Goal: Check status: Check status

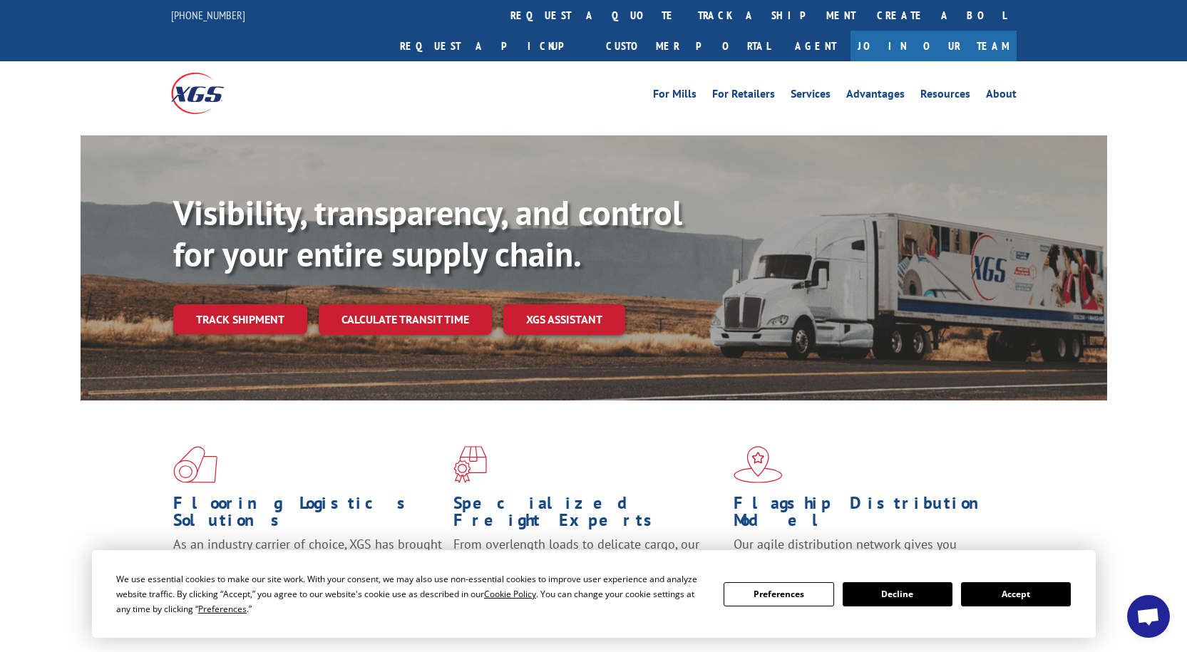
drag, startPoint x: 247, startPoint y: 287, endPoint x: 460, endPoint y: 366, distance: 226.5
click at [247, 304] on link "Track shipment" at bounding box center [240, 319] width 134 height 30
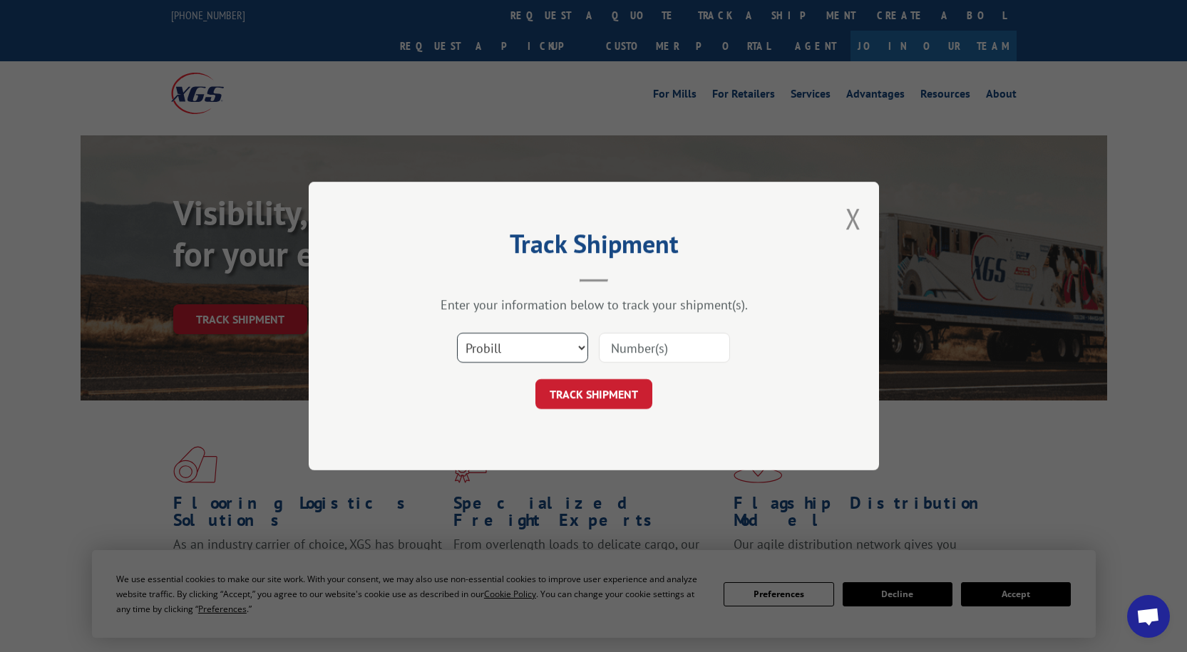
click at [508, 354] on select "Select category... Probill BOL PO" at bounding box center [522, 348] width 131 height 30
select select "bol"
click at [457, 333] on select "Select category... Probill BOL PO" at bounding box center [522, 348] width 131 height 30
click at [642, 344] on input at bounding box center [664, 348] width 131 height 30
paste input "77156"
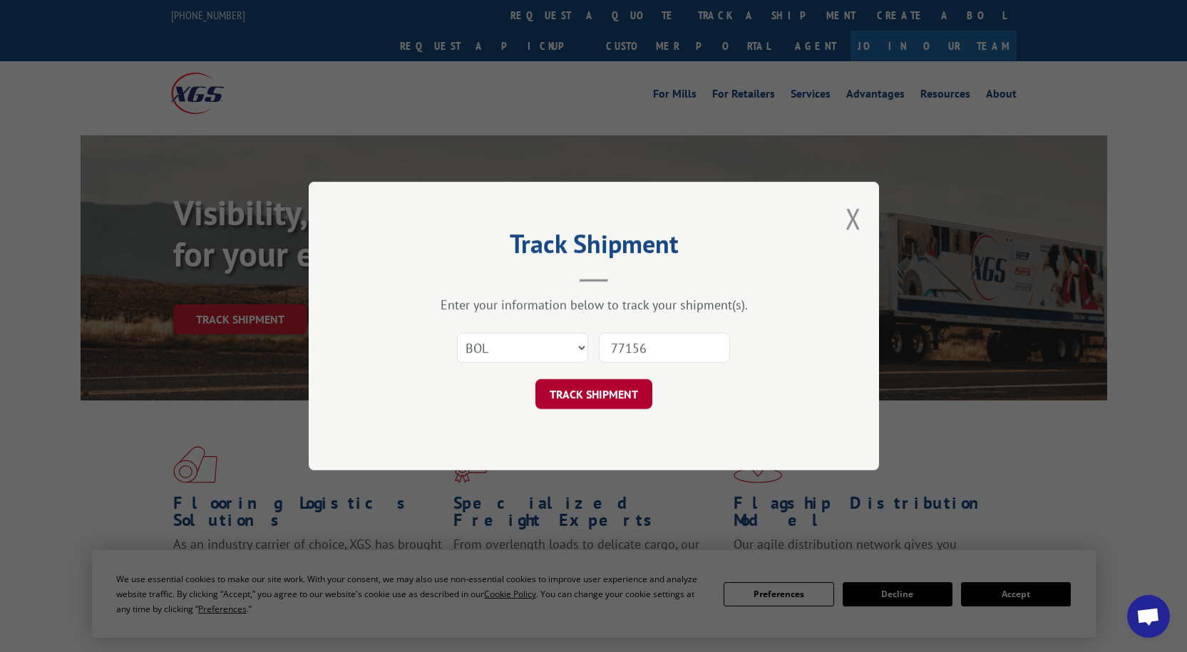
type input "77156"
click at [585, 394] on button "TRACK SHIPMENT" at bounding box center [594, 394] width 117 height 30
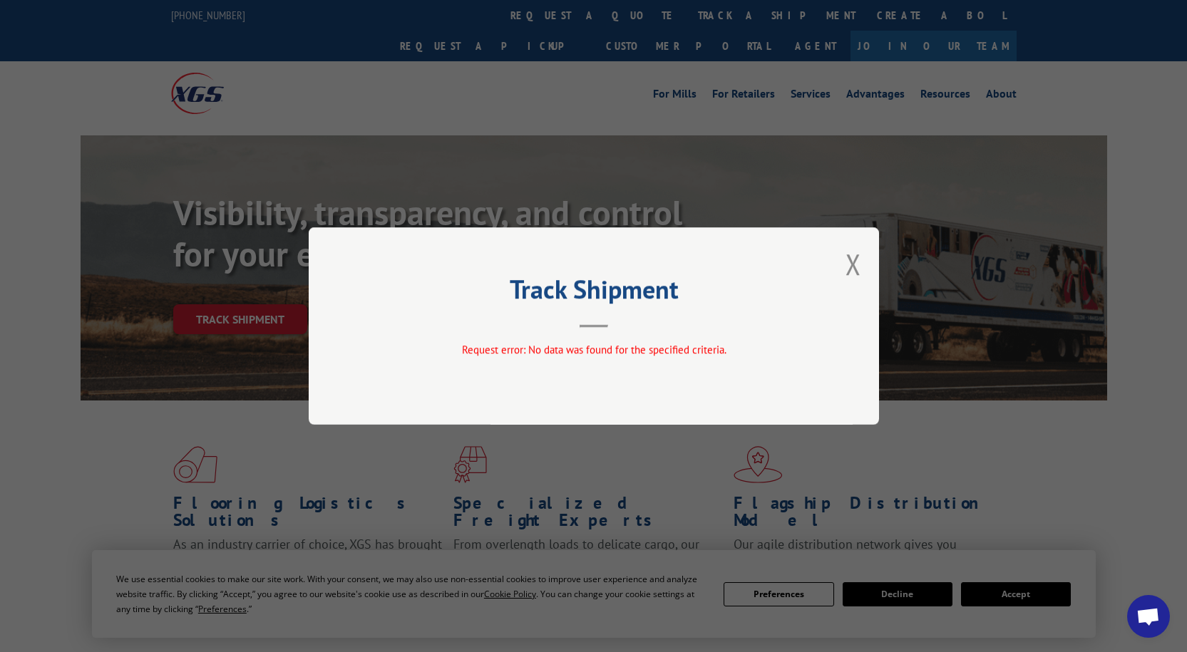
drag, startPoint x: 864, startPoint y: 268, endPoint x: 844, endPoint y: 276, distance: 20.8
click at [863, 268] on div "Track Shipment Request error: No data was found for the specified criteria." at bounding box center [594, 326] width 570 height 198
click at [839, 277] on div "Track Shipment Request error: No data was found for the specified criteria." at bounding box center [594, 326] width 570 height 198
click at [856, 270] on button "Close modal" at bounding box center [854, 264] width 16 height 38
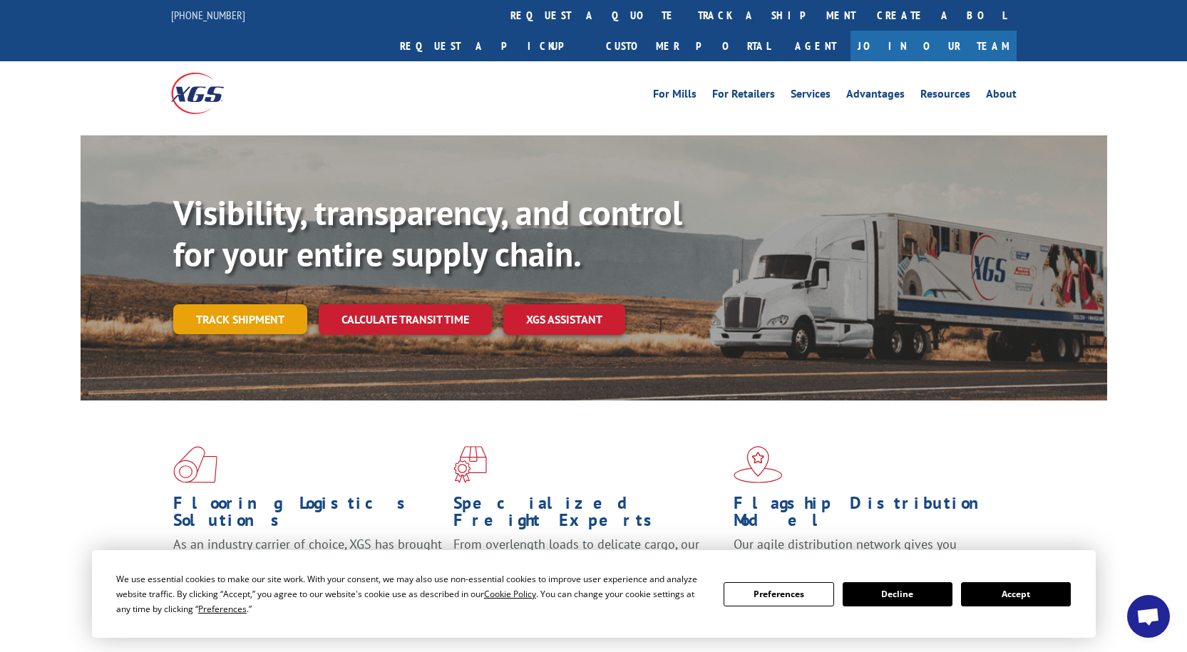
click at [195, 304] on link "Track shipment" at bounding box center [240, 319] width 134 height 30
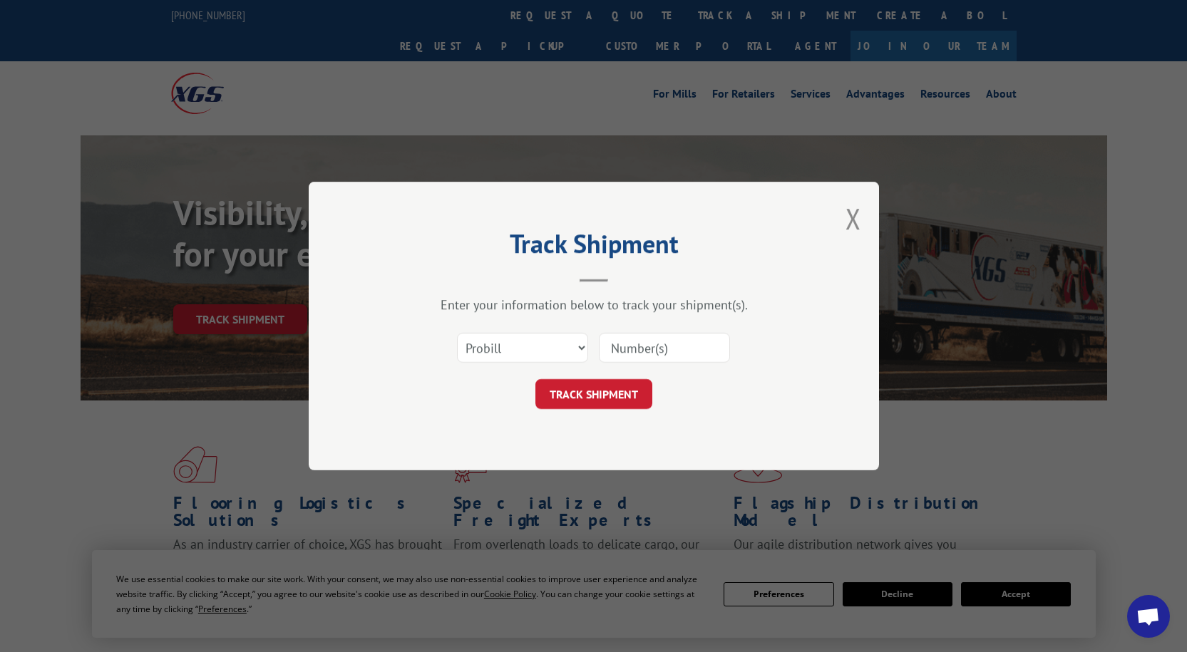
drag, startPoint x: 672, startPoint y: 350, endPoint x: 652, endPoint y: 357, distance: 21.2
click at [672, 350] on input at bounding box center [664, 348] width 131 height 30
click at [550, 367] on div "Select category... Probill BOL PO This field is required" at bounding box center [594, 347] width 428 height 47
click at [507, 357] on select "Select category... Probill BOL PO" at bounding box center [522, 348] width 131 height 30
select select "bol"
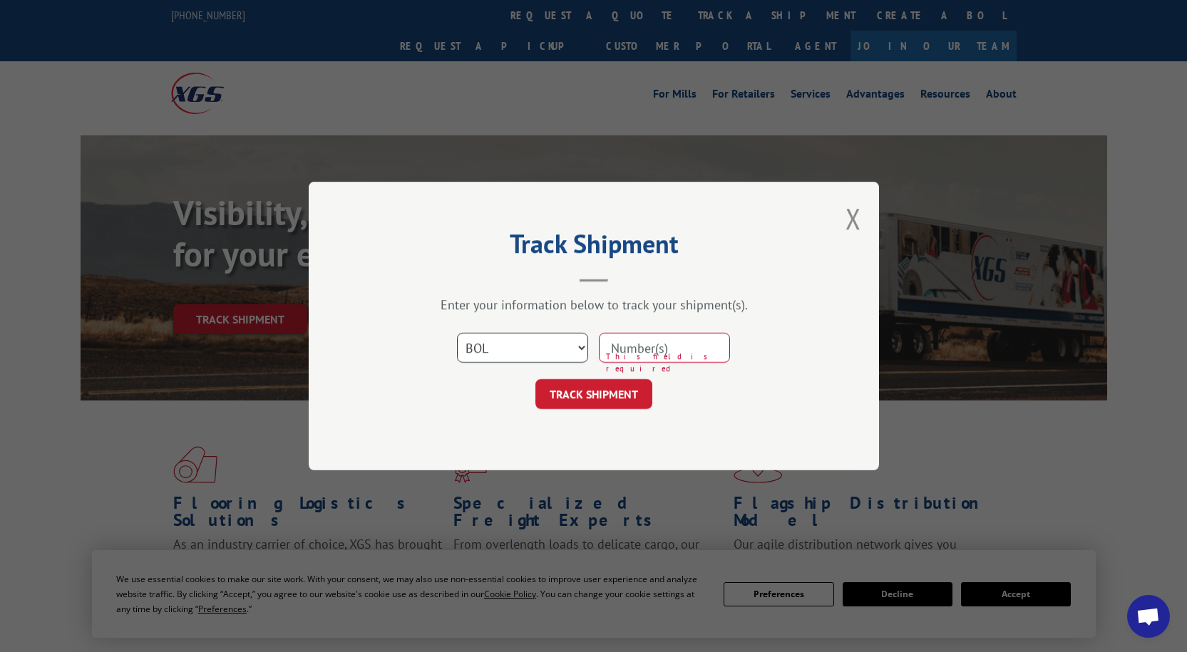
click at [457, 333] on select "Select category... Probill BOL PO" at bounding box center [522, 348] width 131 height 30
click at [631, 347] on input at bounding box center [664, 348] width 131 height 30
type input "77156"
click at [570, 387] on button "TRACK SHIPMENT" at bounding box center [594, 394] width 117 height 30
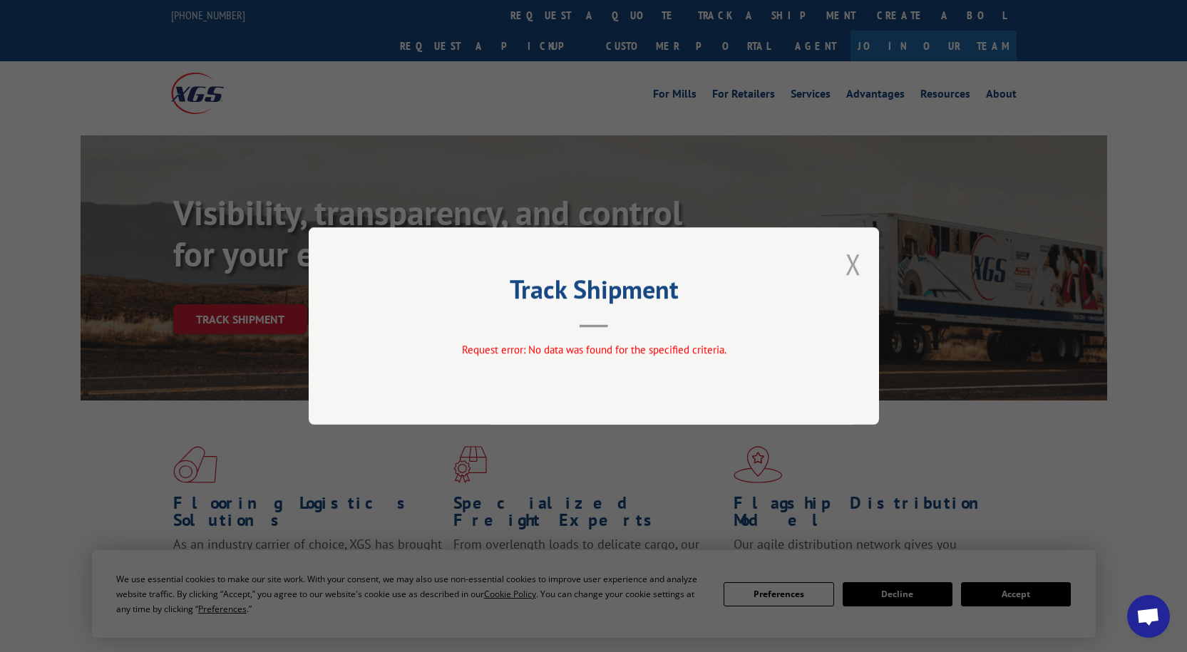
click at [855, 261] on button "Close modal" at bounding box center [854, 264] width 16 height 38
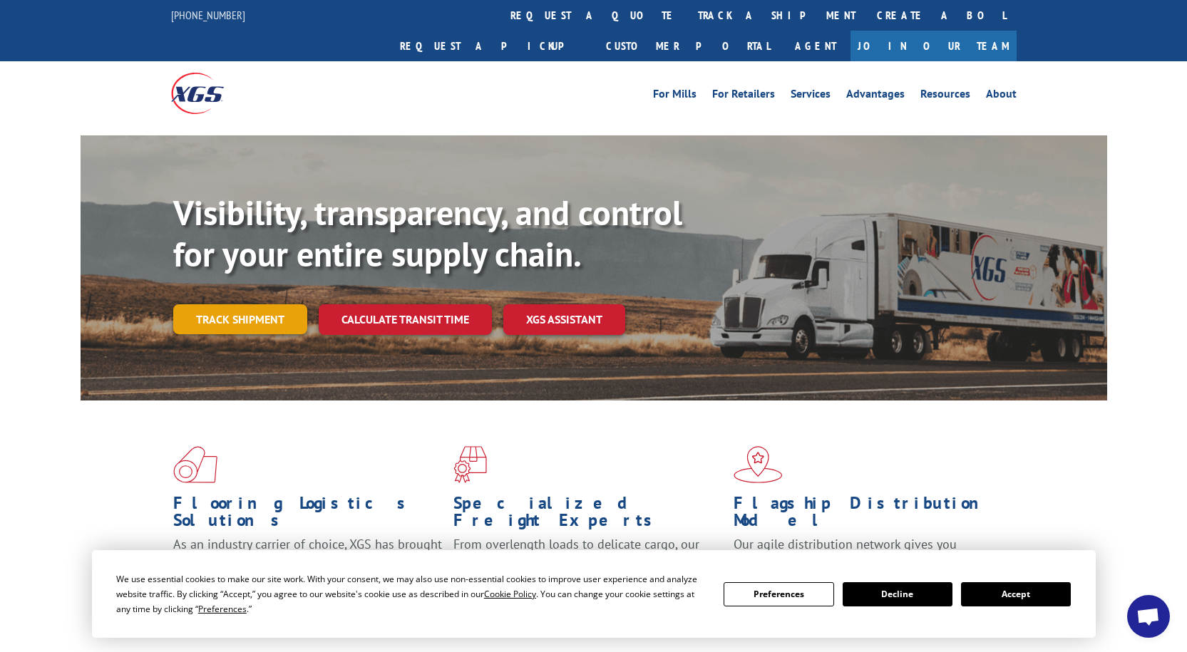
click at [259, 304] on link "Track shipment" at bounding box center [240, 319] width 134 height 30
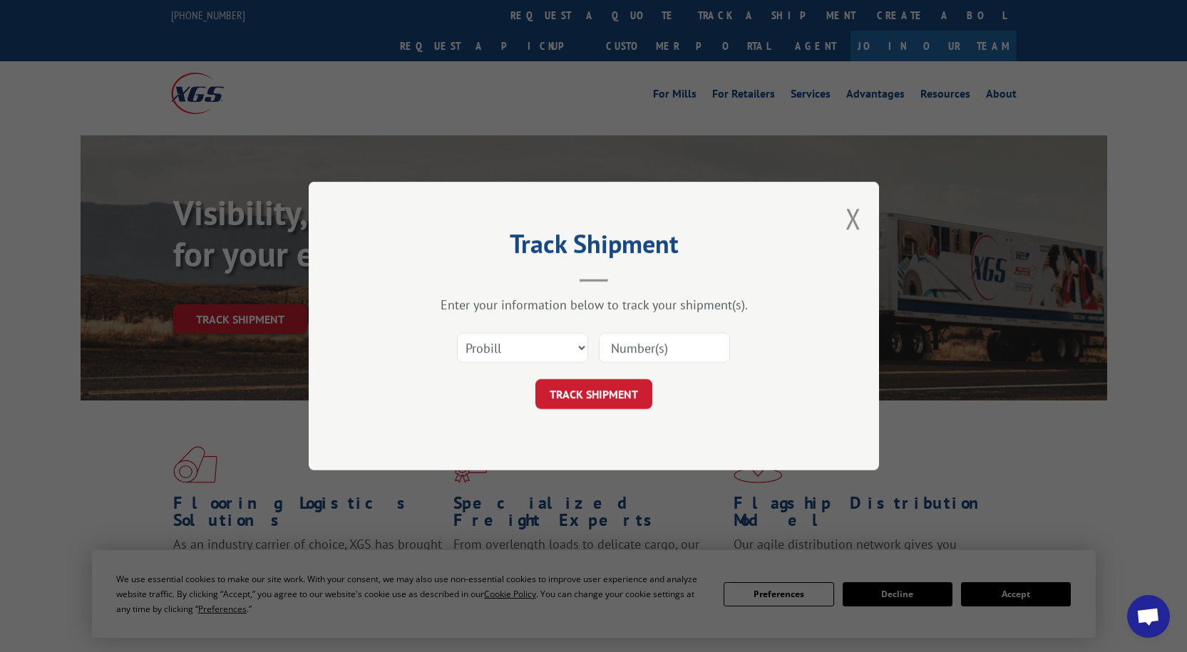
click at [640, 349] on input at bounding box center [664, 348] width 131 height 30
type input "13771"
click button "TRACK SHIPMENT" at bounding box center [594, 394] width 117 height 30
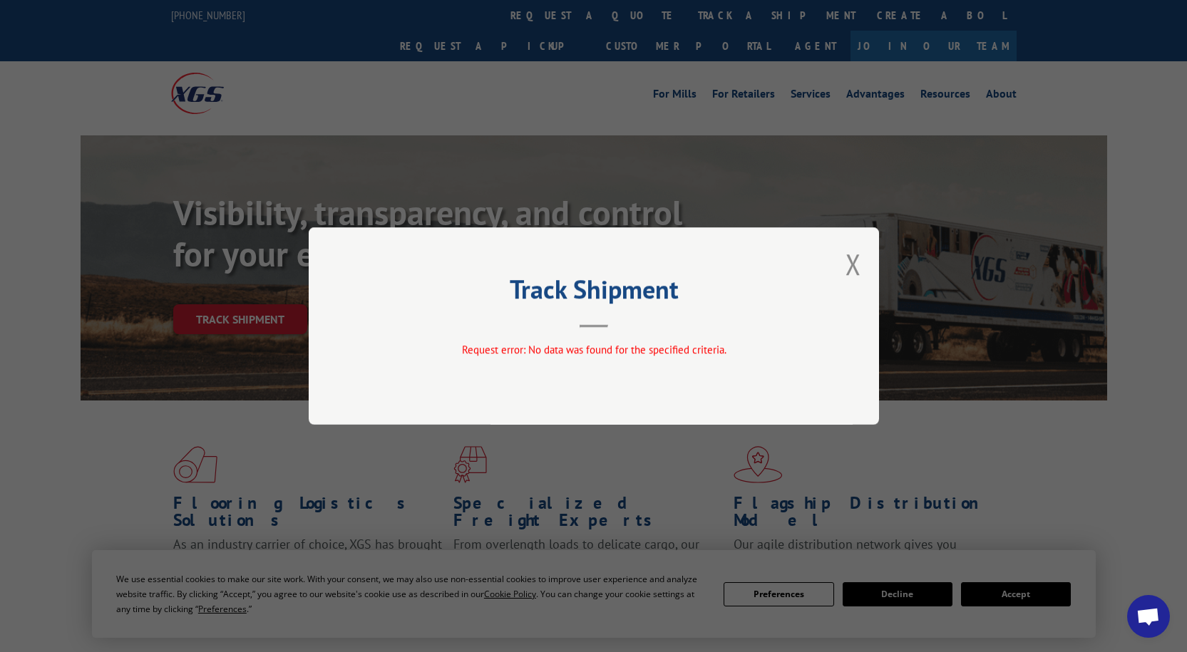
click at [854, 252] on button "Close modal" at bounding box center [854, 264] width 16 height 38
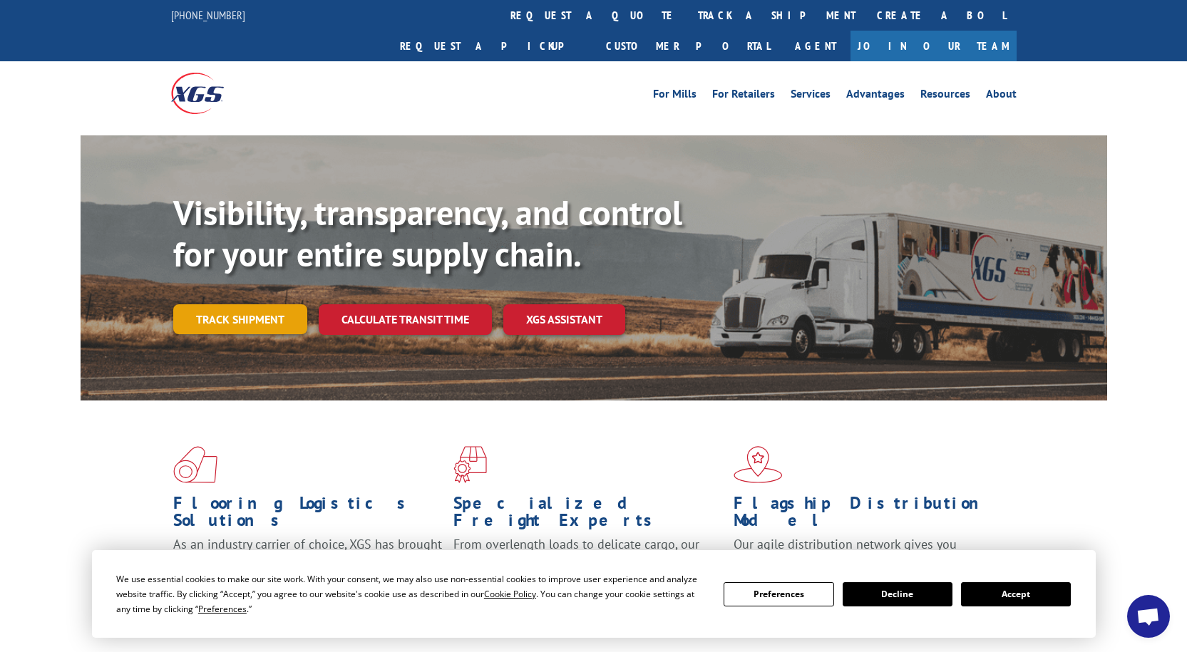
click at [224, 304] on link "Track shipment" at bounding box center [240, 319] width 134 height 30
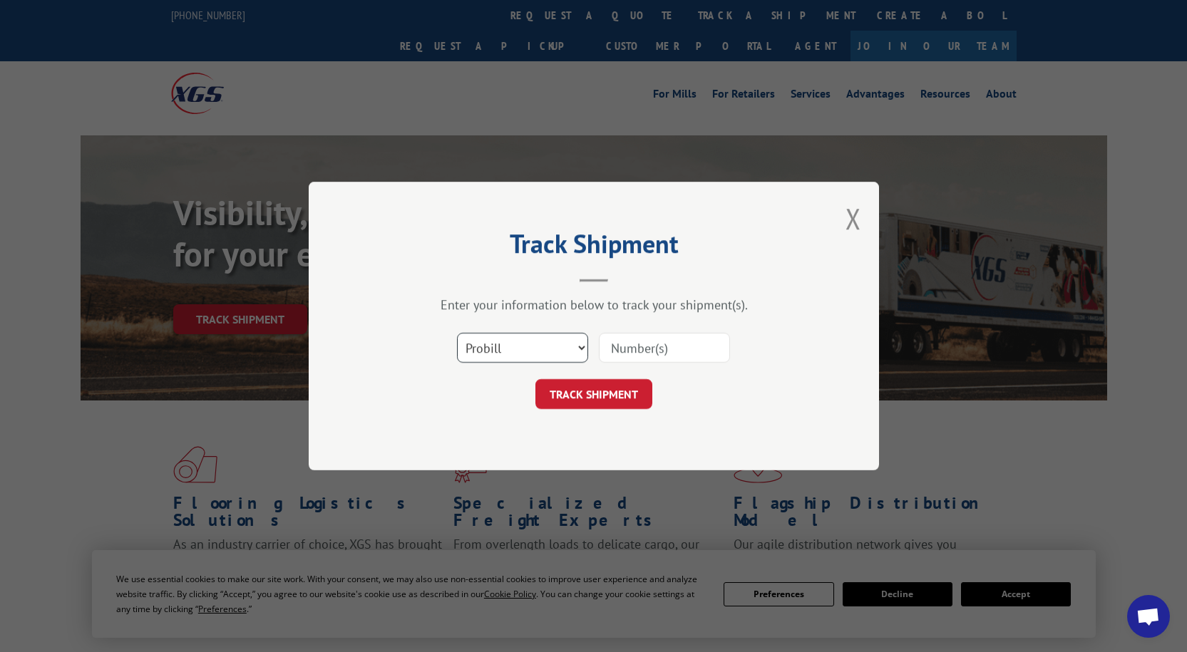
click at [491, 346] on select "Select category... Probill BOL PO" at bounding box center [522, 348] width 131 height 30
select select "bol"
click at [457, 333] on select "Select category... Probill BOL PO" at bounding box center [522, 348] width 131 height 30
